Goal: Information Seeking & Learning: Learn about a topic

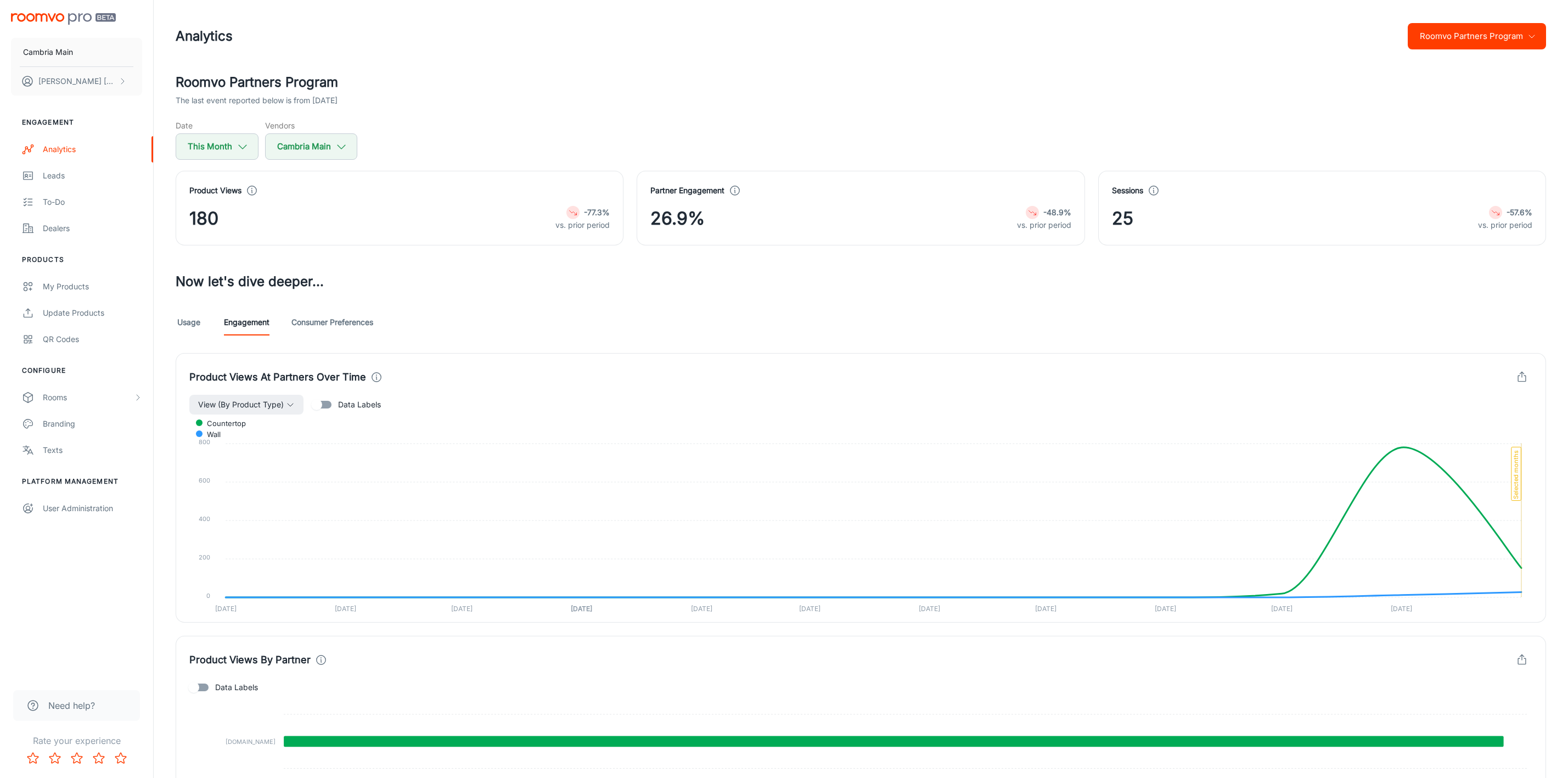
scroll to position [389, 0]
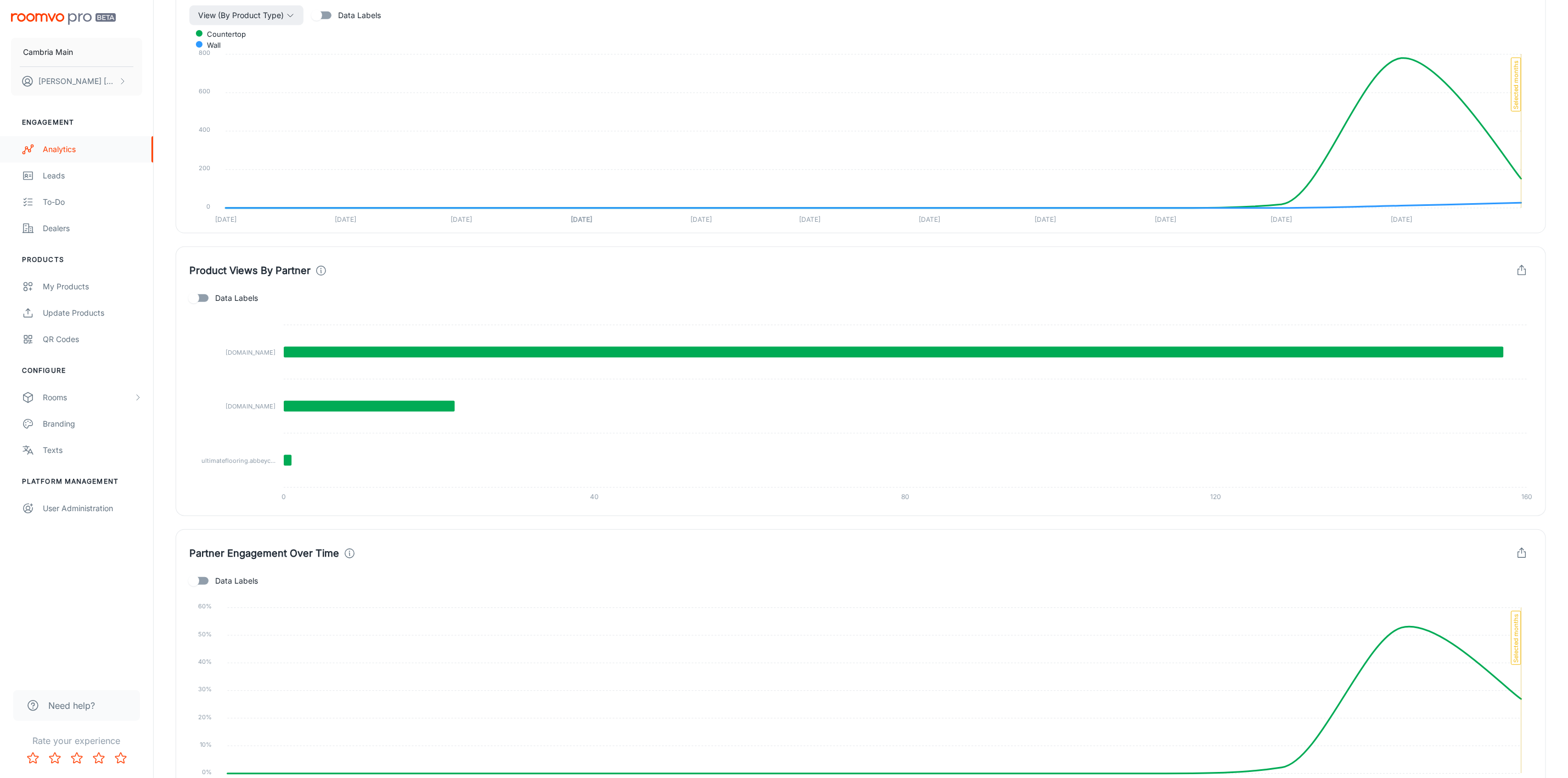
click at [69, 145] on div "Analytics" at bounding box center [92, 149] width 99 height 12
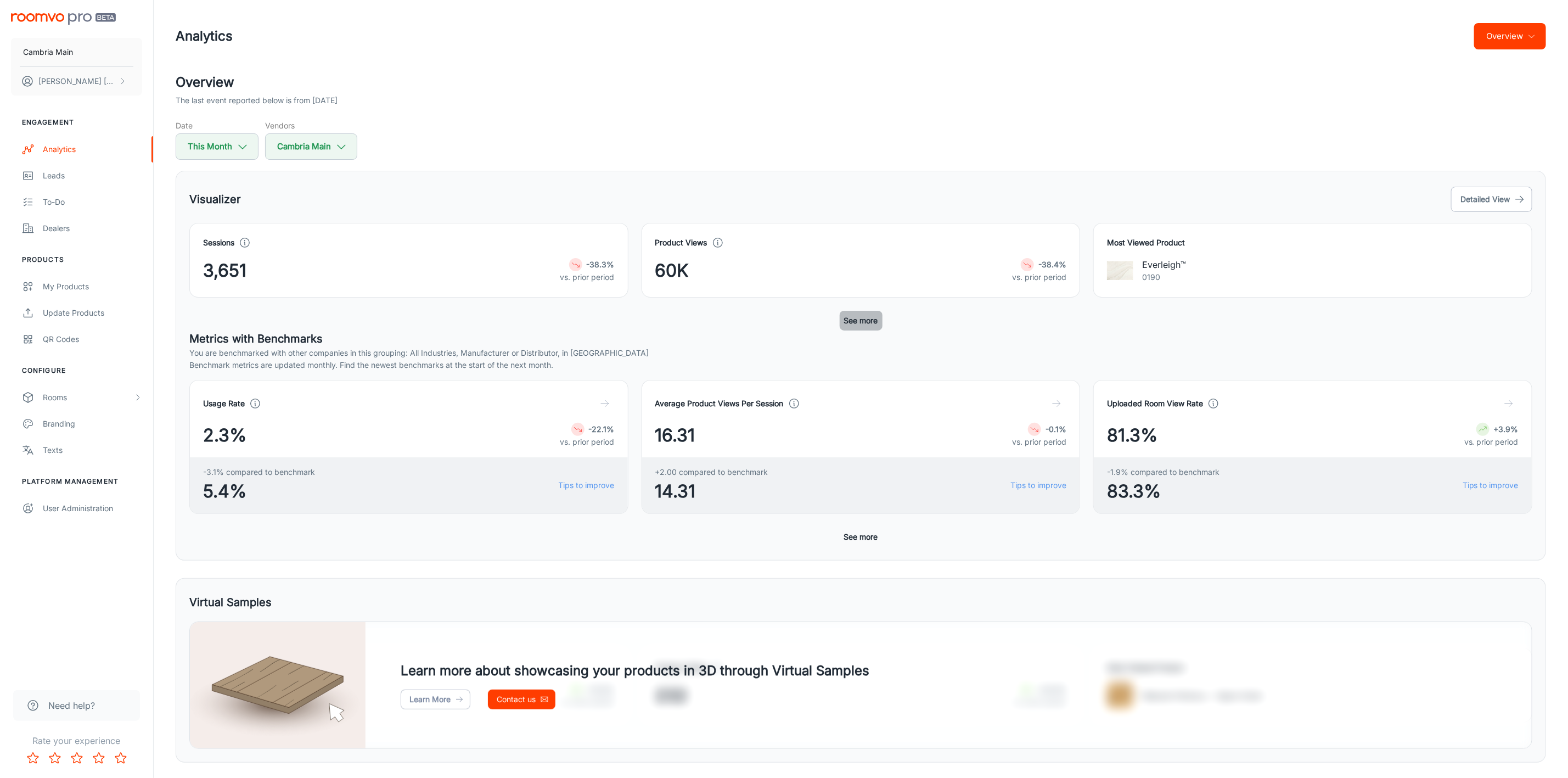
click at [861, 319] on button "See more" at bounding box center [861, 321] width 43 height 20
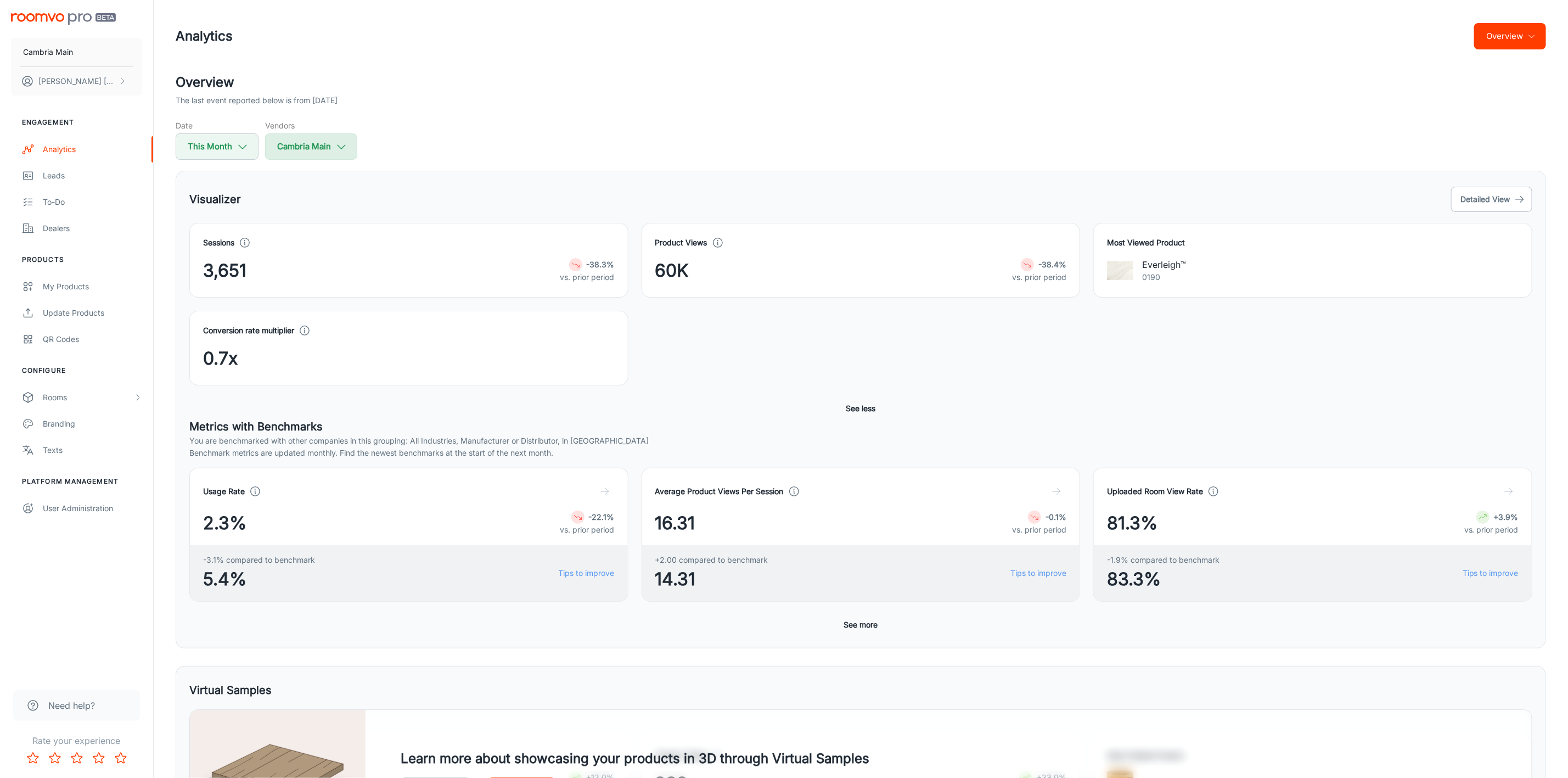
click at [289, 138] on button "Cambria Main" at bounding box center [311, 146] width 92 height 27
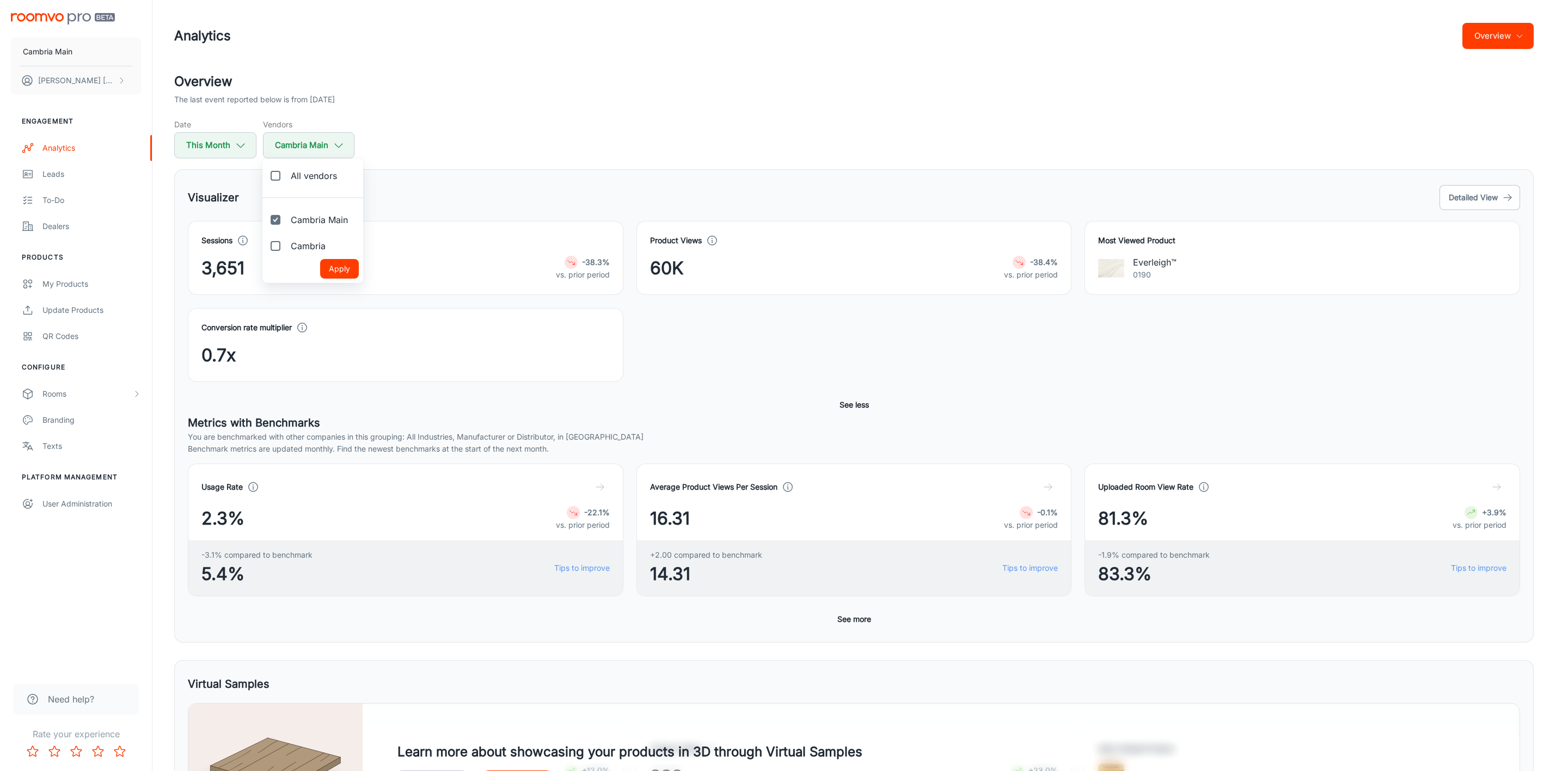
click at [307, 241] on span "Cambria" at bounding box center [307, 246] width 35 height 13
click at [287, 241] on input "Cambria" at bounding box center [275, 245] width 22 height 22
checkbox input "true"
click at [330, 271] on button "Apply" at bounding box center [338, 269] width 39 height 20
checkbox input "true"
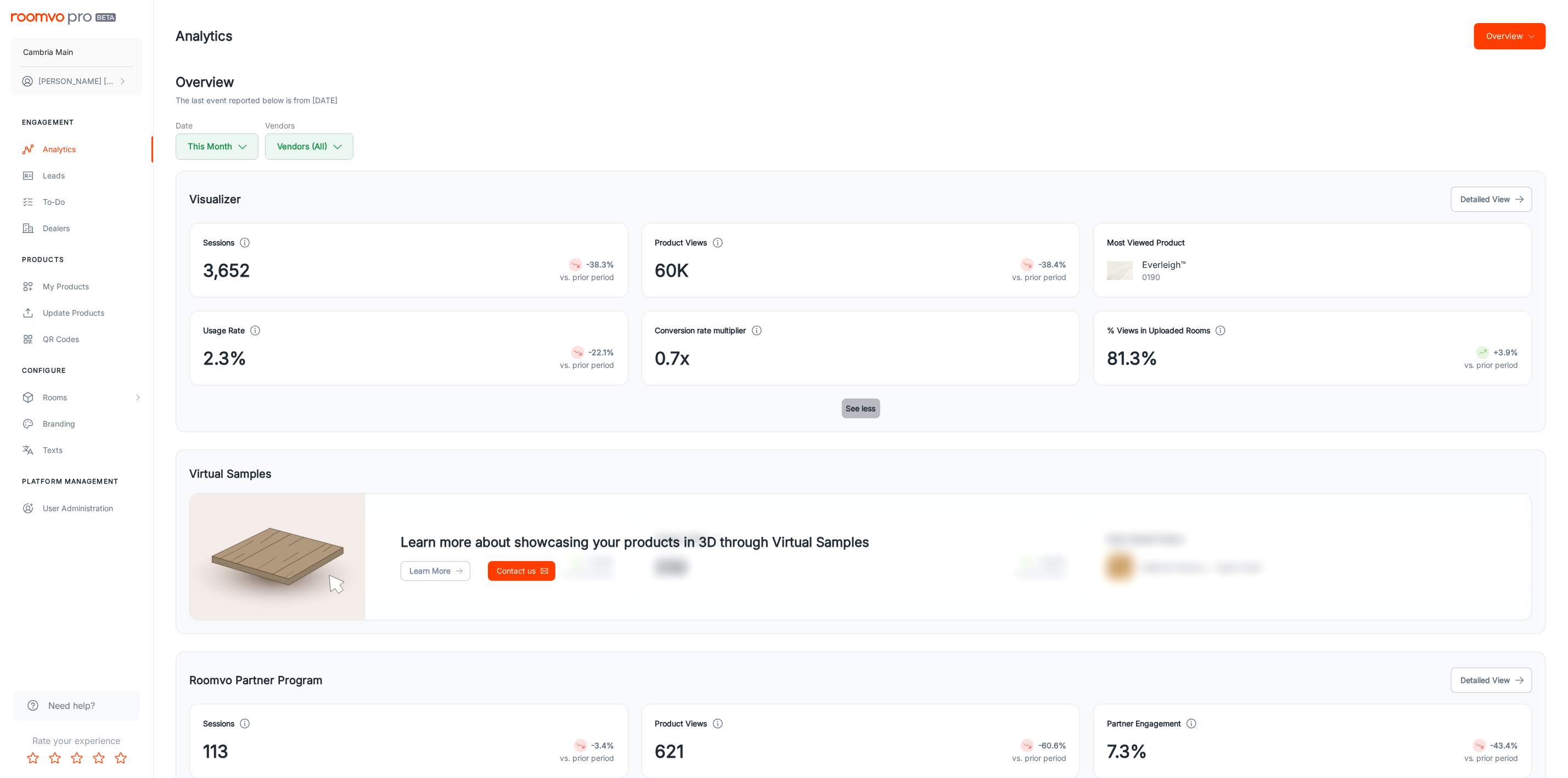
click at [849, 404] on button "See less" at bounding box center [861, 408] width 38 height 20
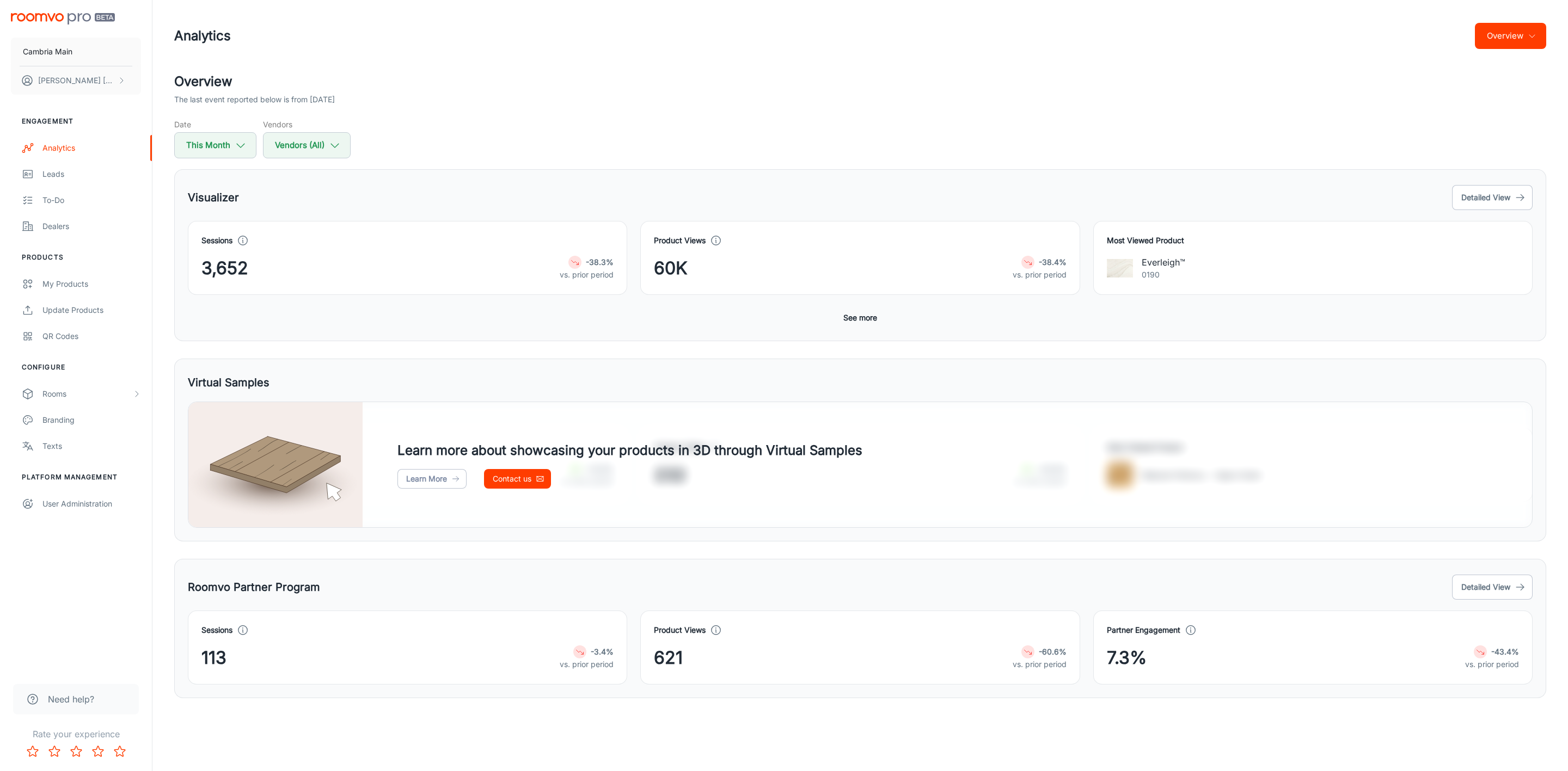
click at [854, 325] on button "See more" at bounding box center [860, 318] width 42 height 20
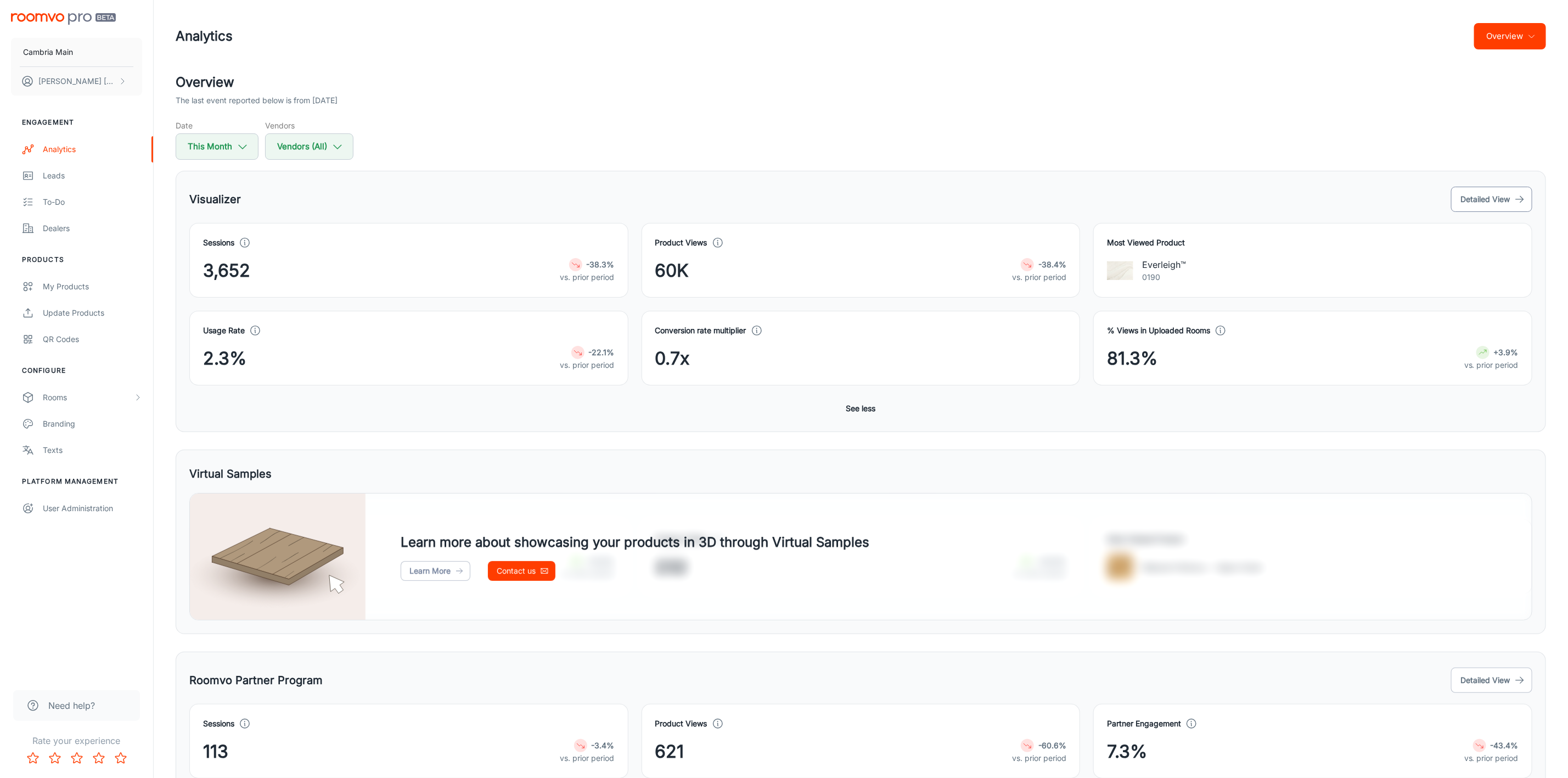
click at [1489, 196] on button "Detailed View" at bounding box center [1491, 199] width 81 height 26
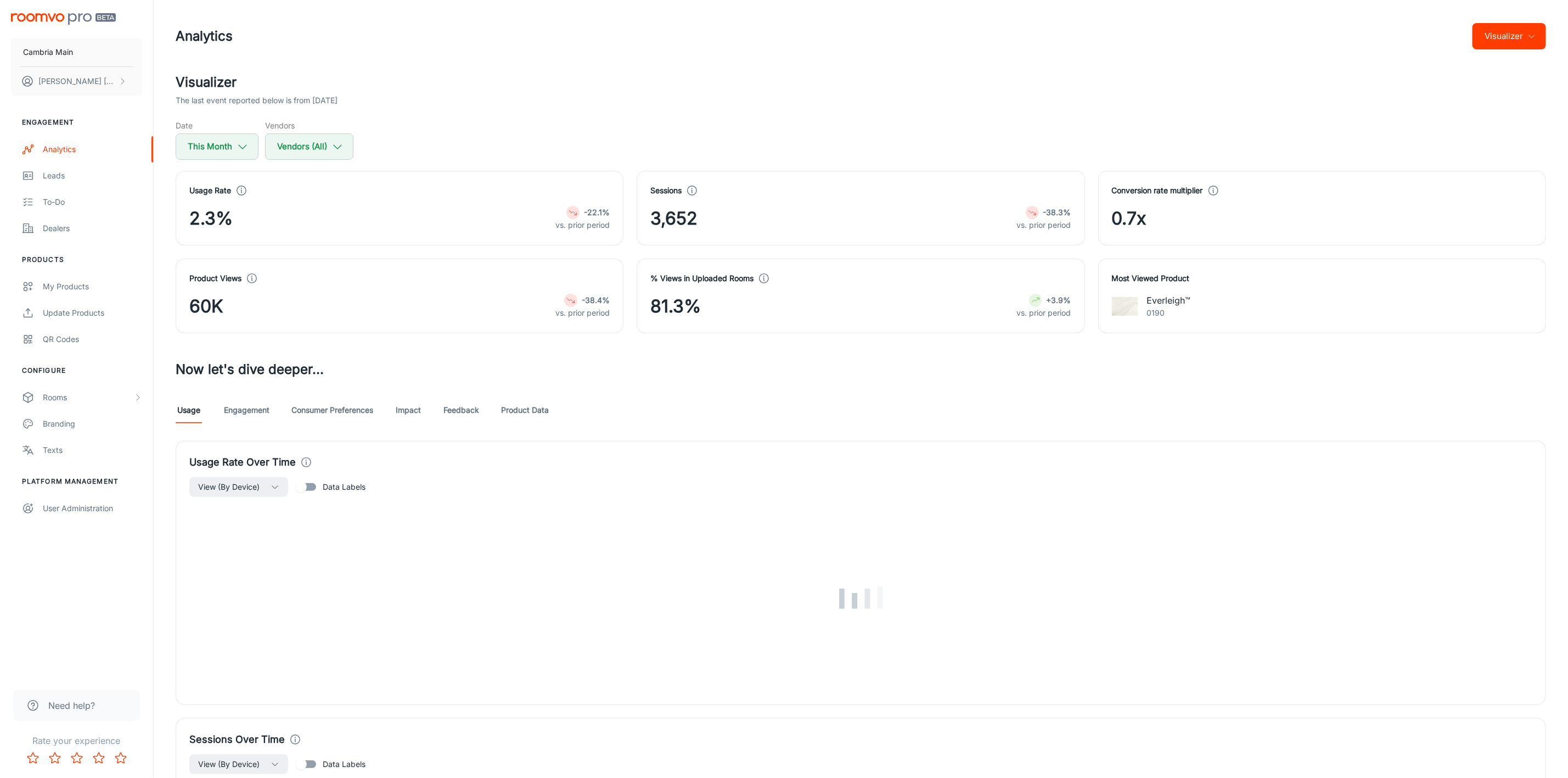
click at [457, 407] on link "Feedback" at bounding box center [461, 410] width 36 height 27
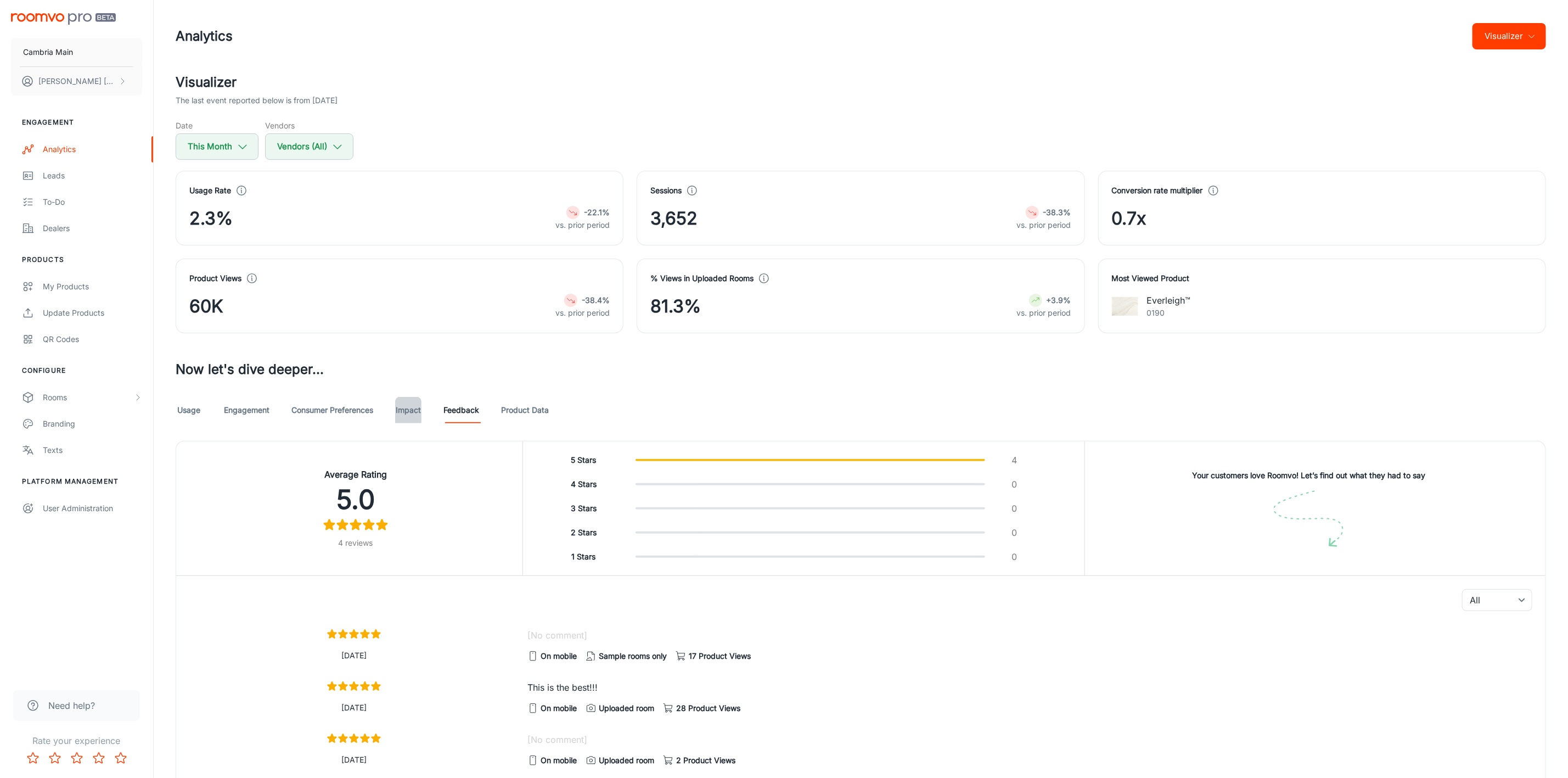
click at [400, 409] on link "Impact" at bounding box center [409, 410] width 27 height 27
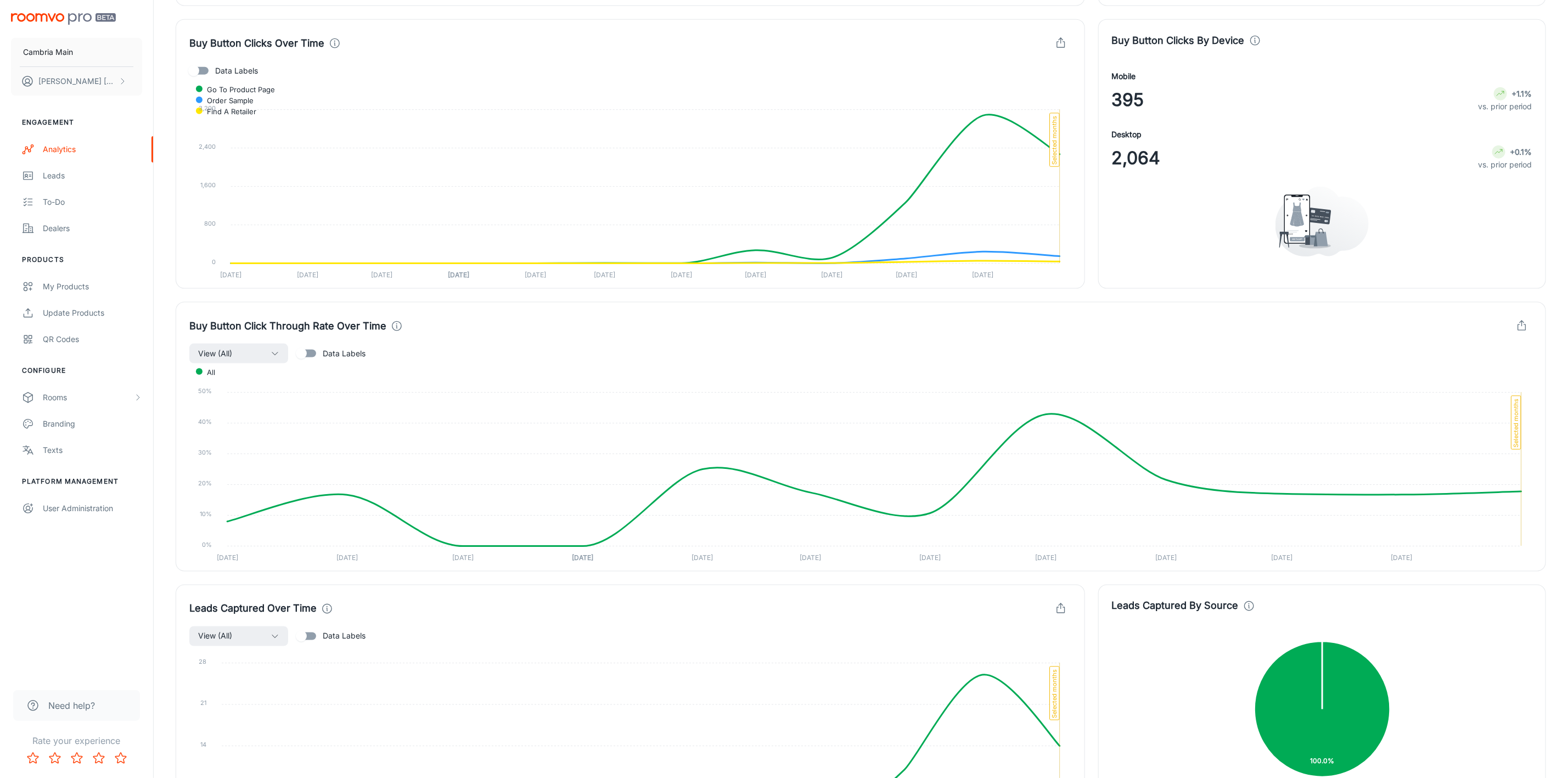
scroll to position [762, 0]
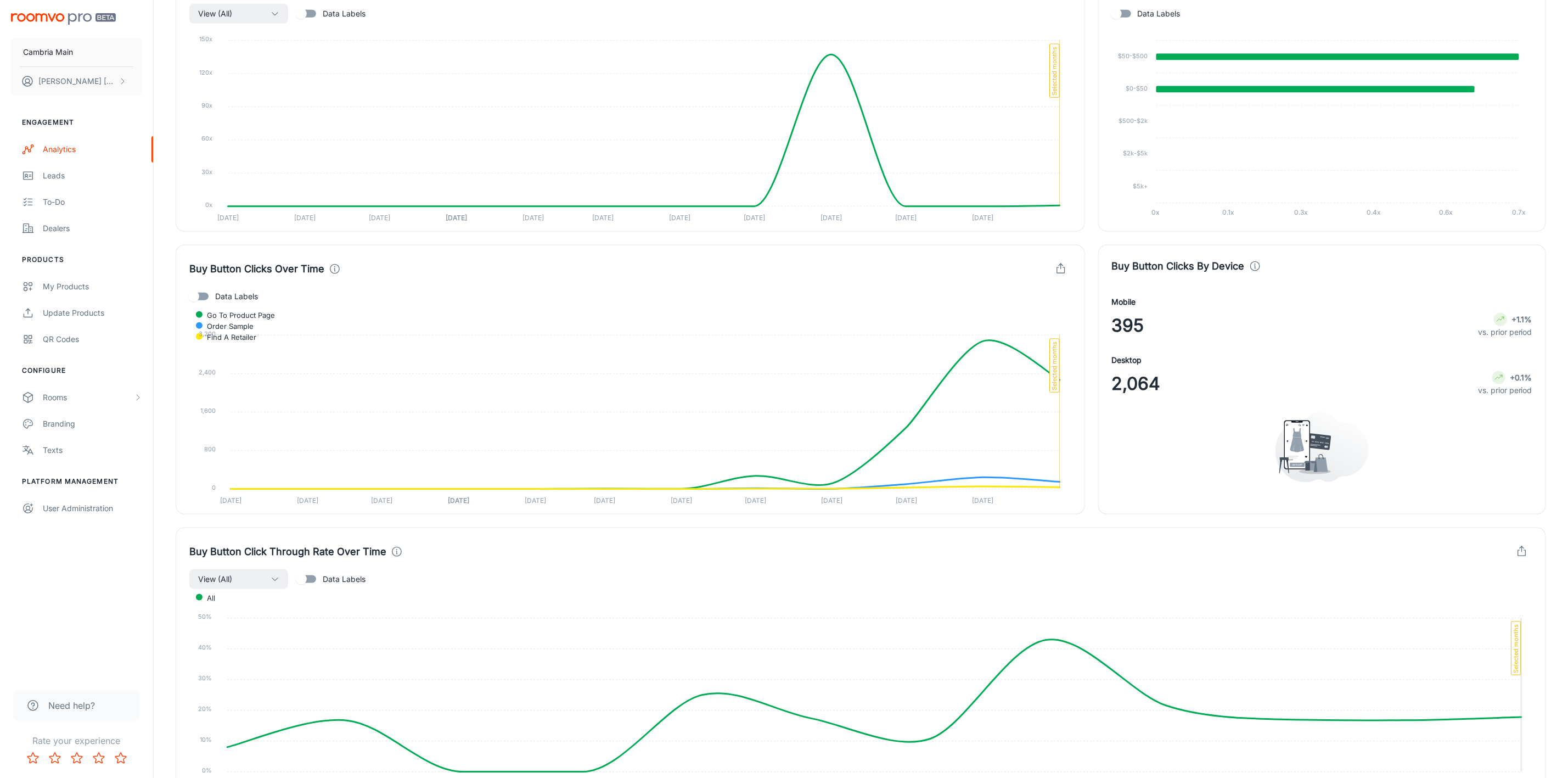
drag, startPoint x: 430, startPoint y: 777, endPoint x: 1465, endPoint y: 695, distance: 1038.2
click at [1468, 695] on foreignobject "All" at bounding box center [861, 690] width 1344 height 201
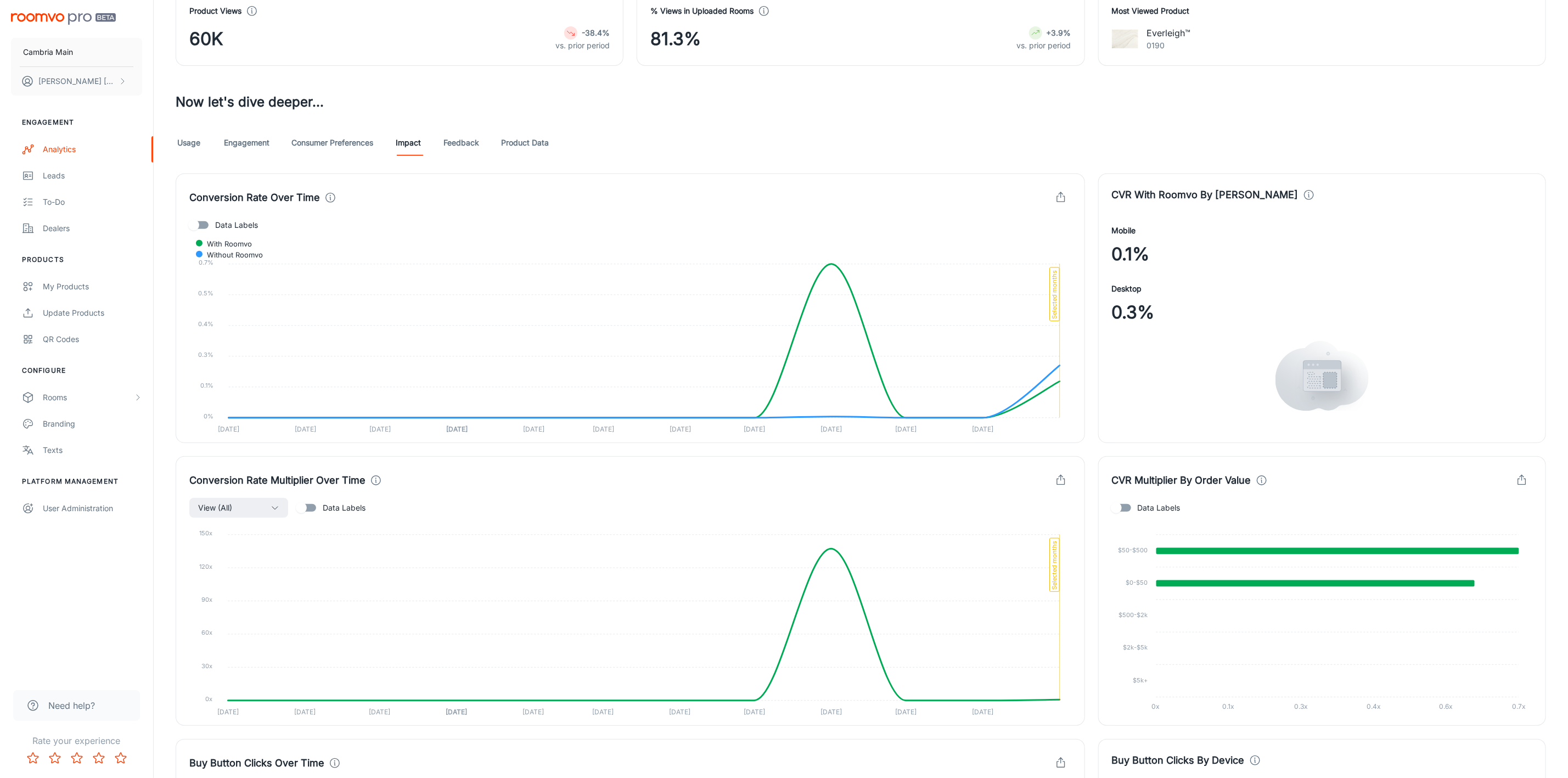
scroll to position [0, 0]
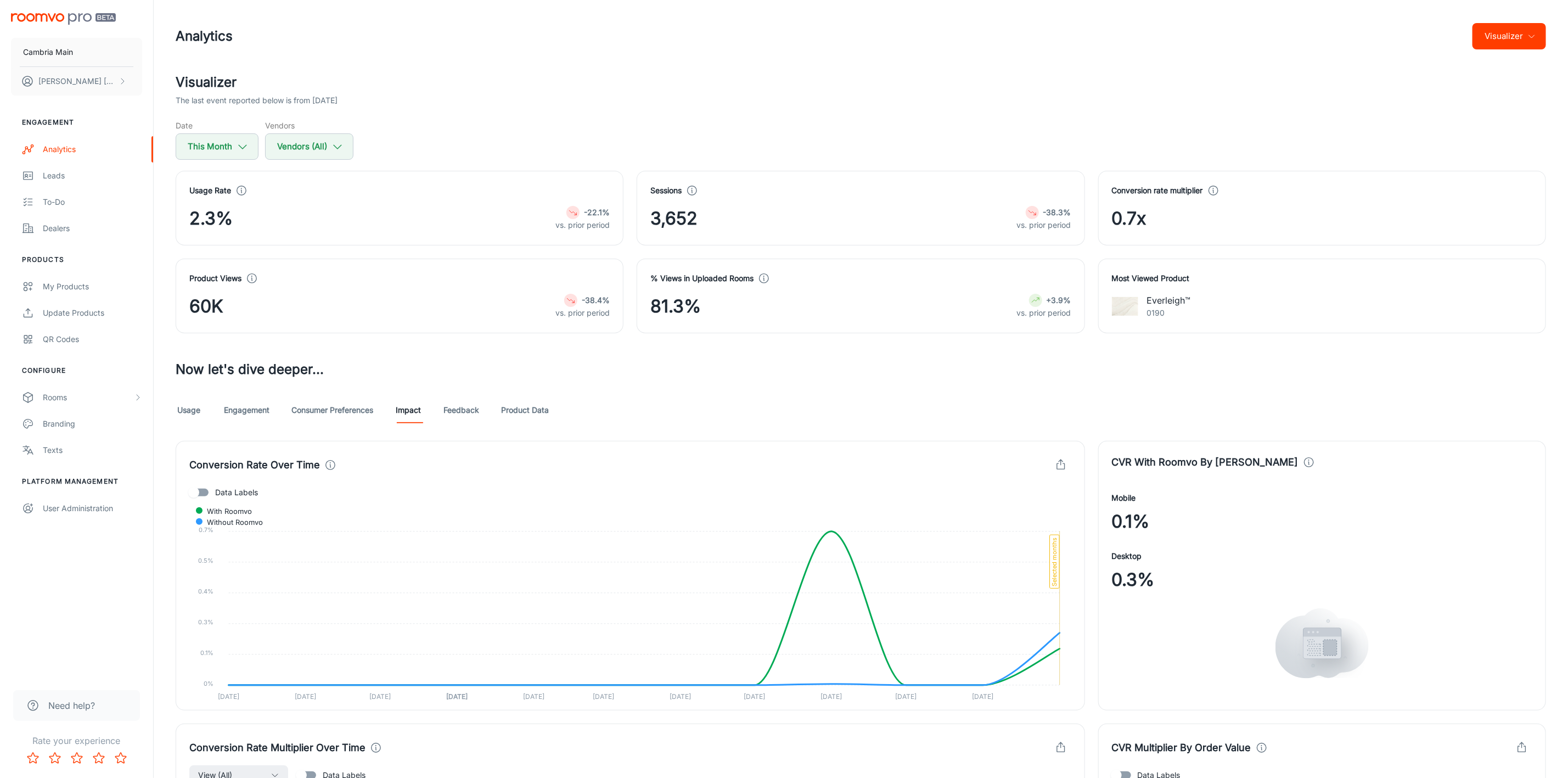
click at [323, 416] on link "Consumer Preferences" at bounding box center [333, 410] width 82 height 27
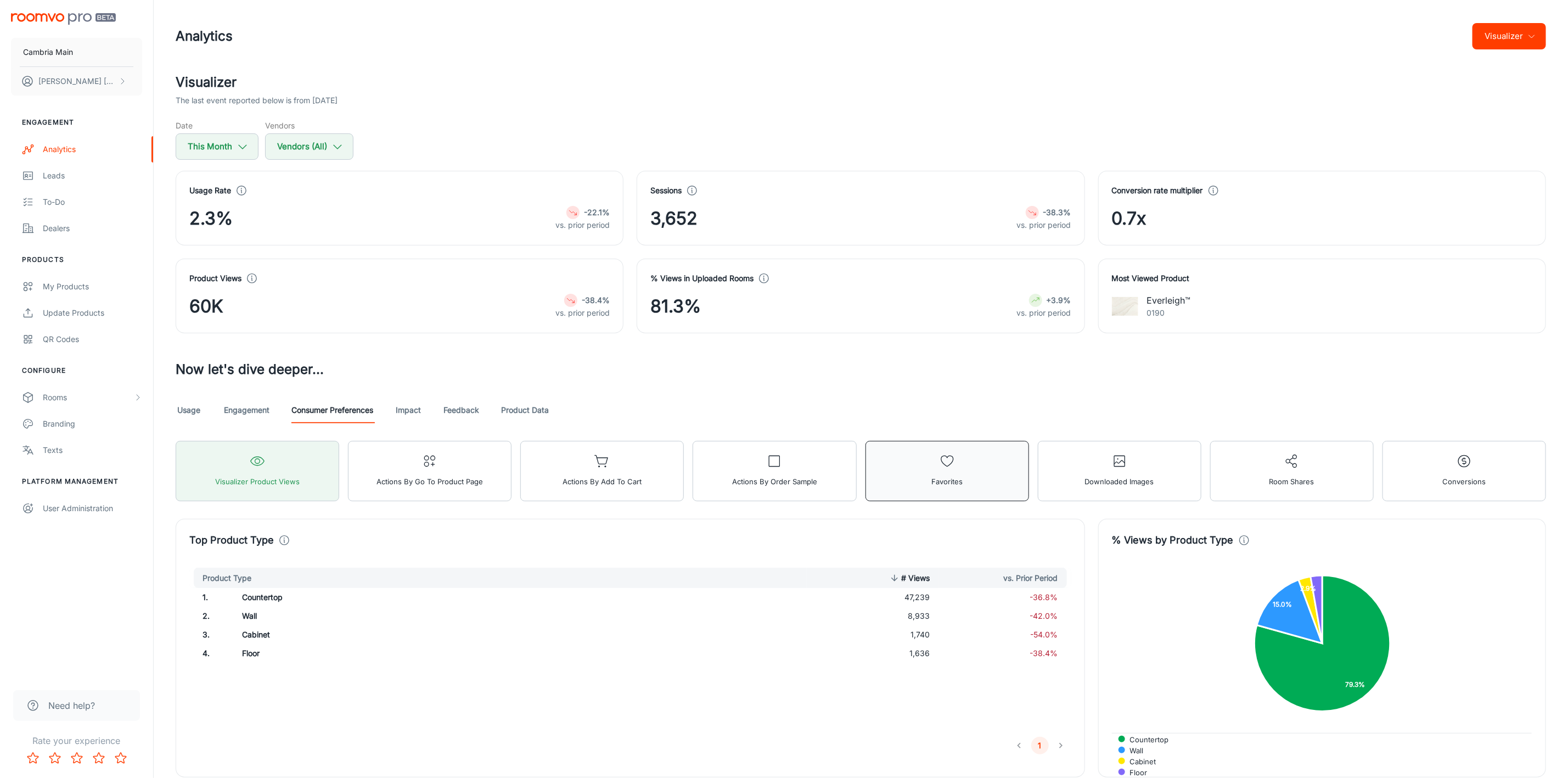
click at [912, 463] on button "Favorites" at bounding box center [947, 472] width 164 height 61
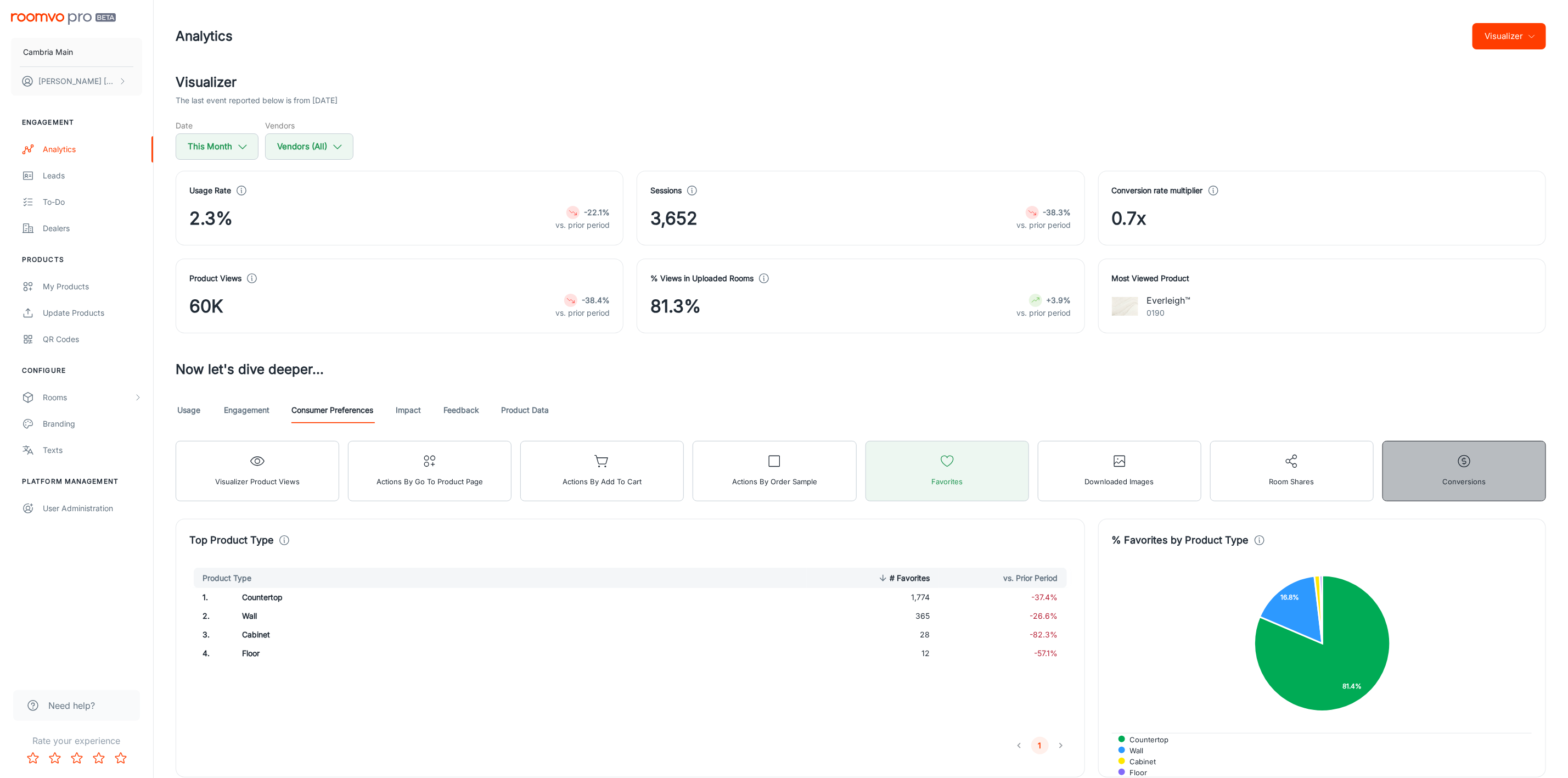
click at [1446, 478] on span "Conversions" at bounding box center [1464, 481] width 44 height 14
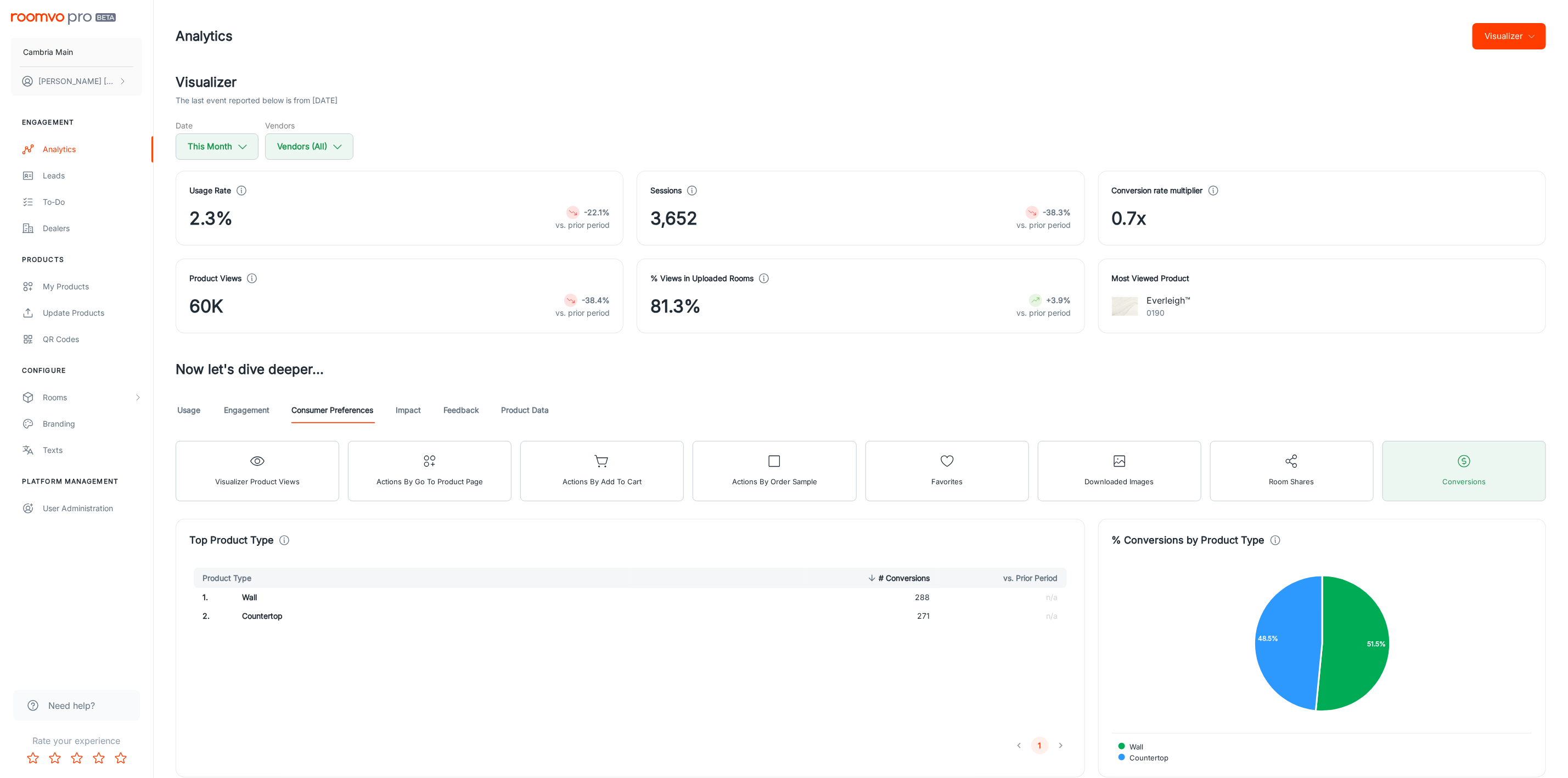
drag, startPoint x: 493, startPoint y: 412, endPoint x: 485, endPoint y: 412, distance: 8.0
click at [493, 412] on div "Usage Engagement Consumer Preferences Impact Feedback Product Data" at bounding box center [861, 410] width 1371 height 27
click at [455, 412] on link "Feedback" at bounding box center [461, 410] width 36 height 27
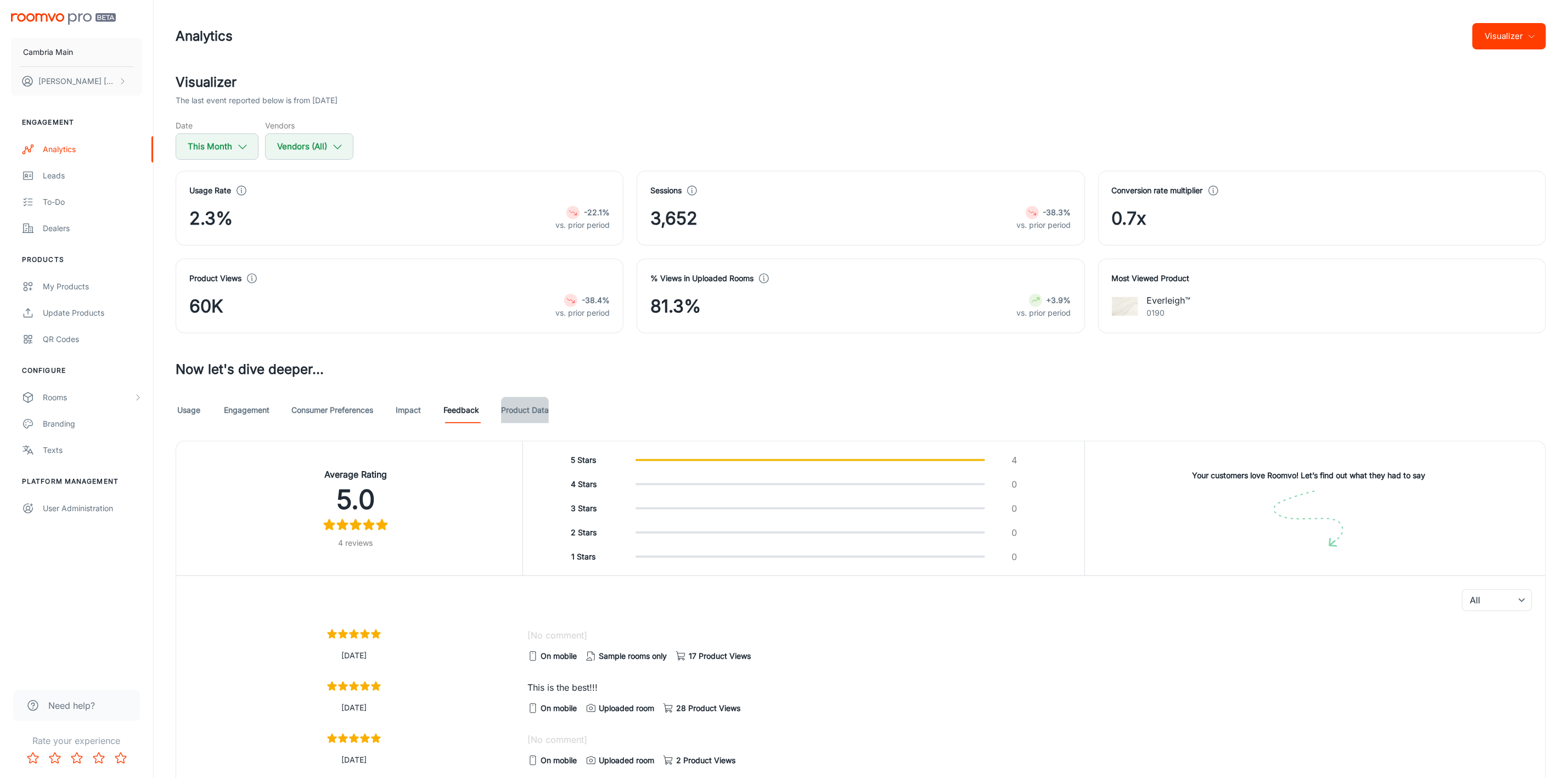
click at [527, 404] on link "Product Data" at bounding box center [525, 410] width 48 height 27
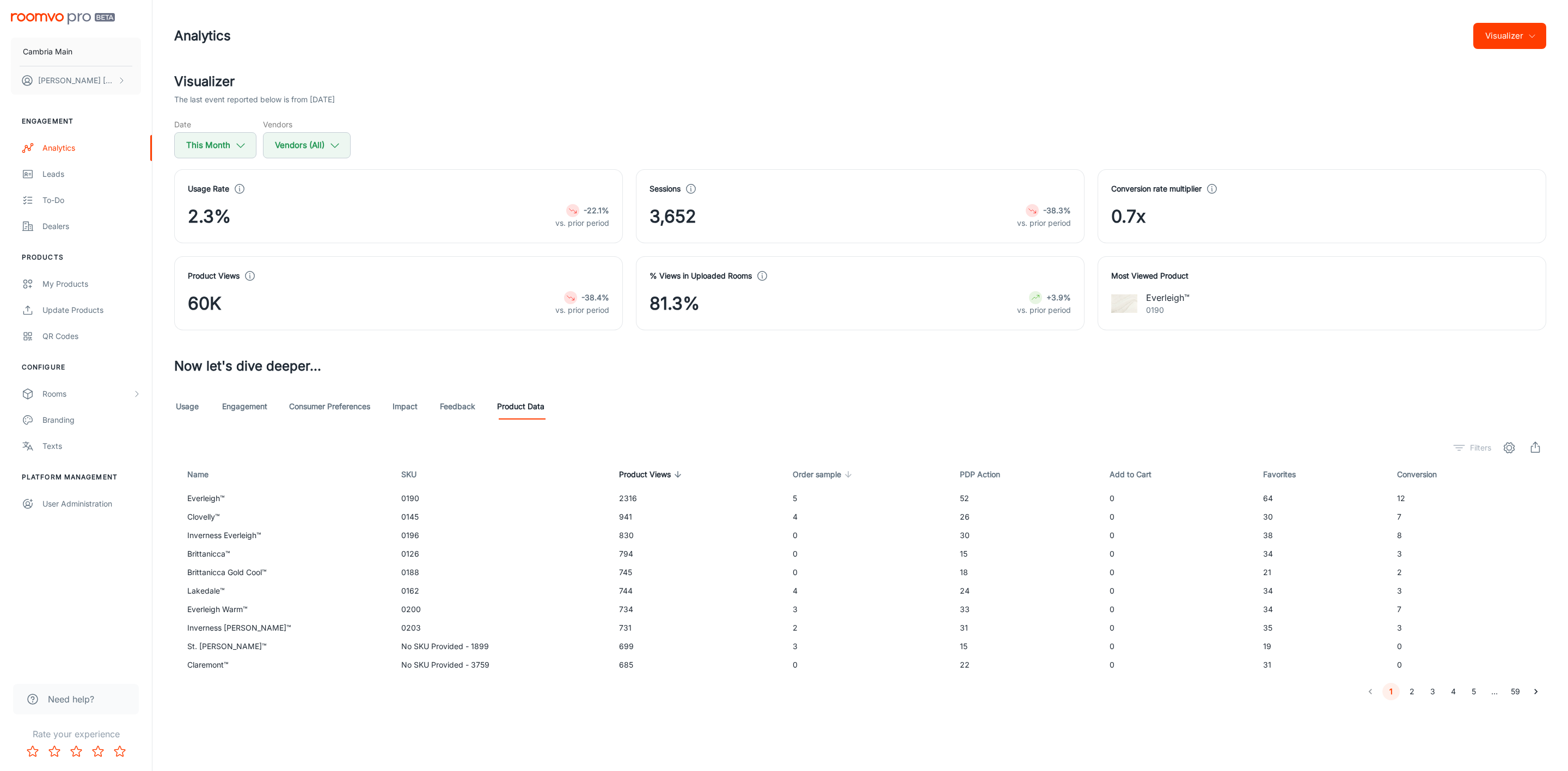
click at [804, 472] on span "Order sample" at bounding box center [824, 474] width 62 height 13
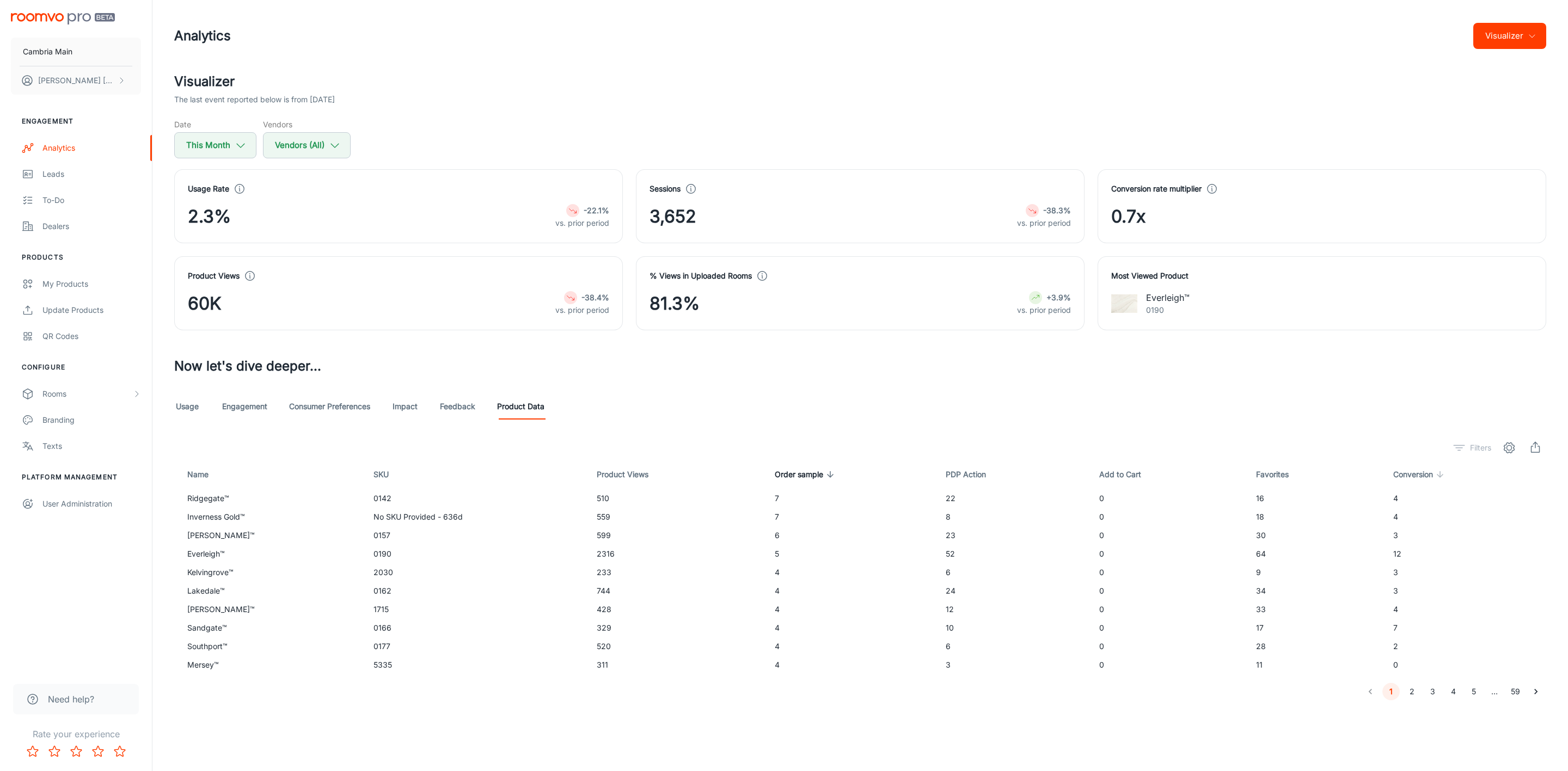
click at [1403, 481] on span "Conversion" at bounding box center [1419, 474] width 54 height 13
click at [1400, 477] on span "Conversion" at bounding box center [1423, 474] width 54 height 13
